Goal: Transaction & Acquisition: Purchase product/service

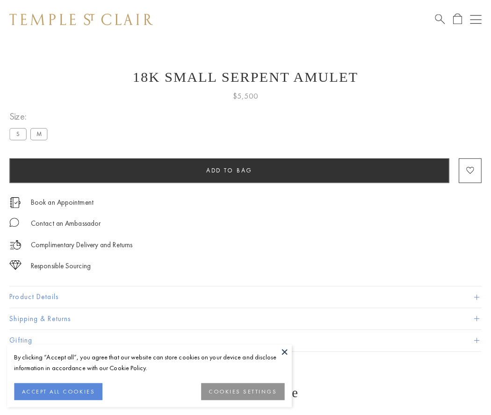
scroll to position [9, 0]
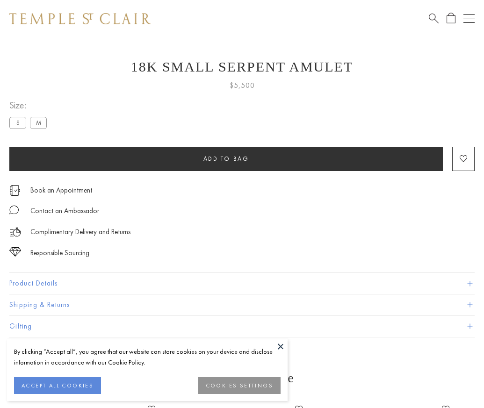
click at [226, 159] on span "Add to bag" at bounding box center [227, 159] width 46 height 8
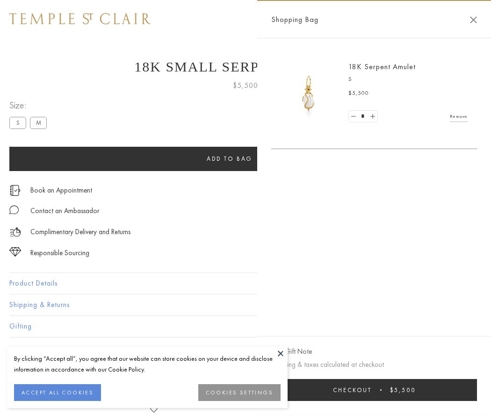
click at [391, 390] on button "Checkout $5,500" at bounding box center [374, 390] width 206 height 22
